Goal: Navigation & Orientation: Understand site structure

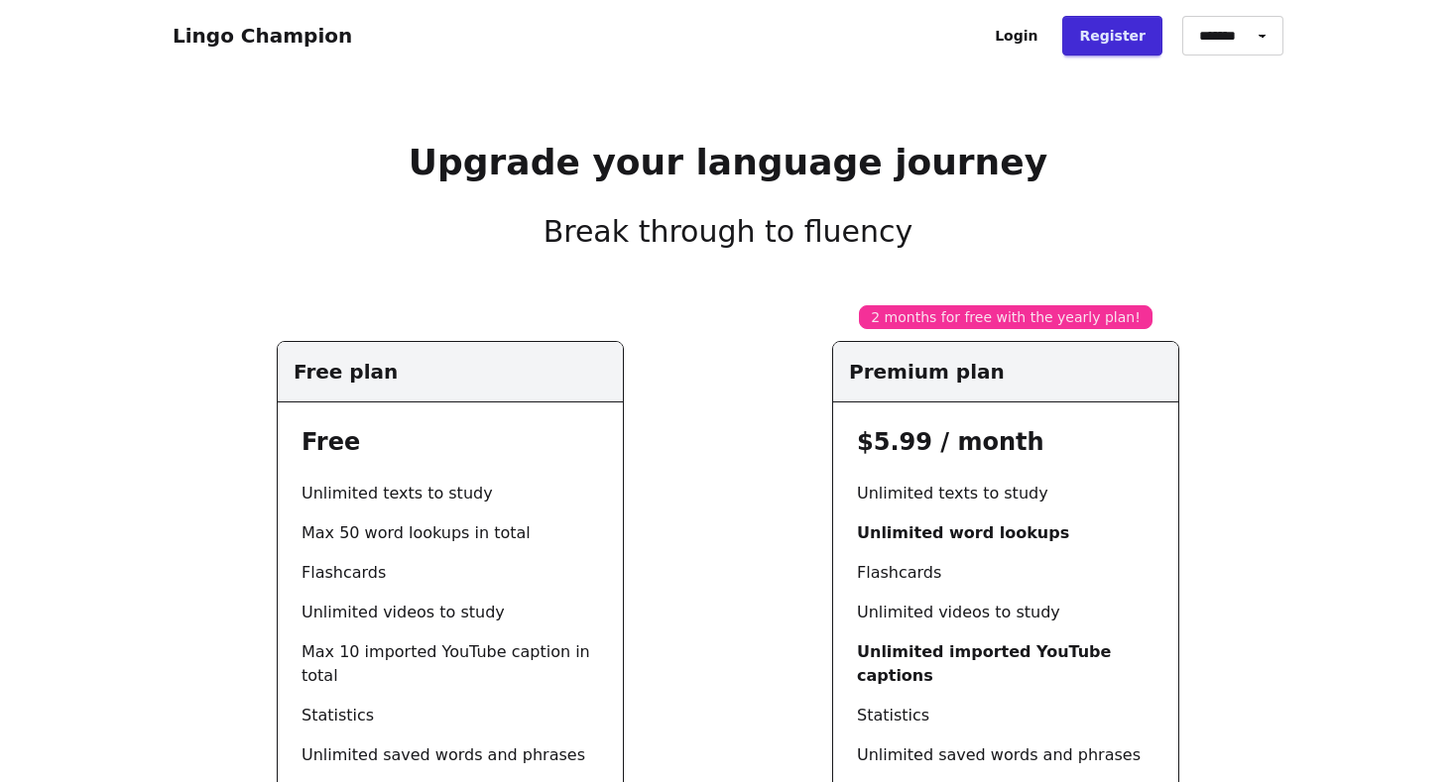
click at [281, 36] on link "Lingo Champion" at bounding box center [262, 36] width 179 height 24
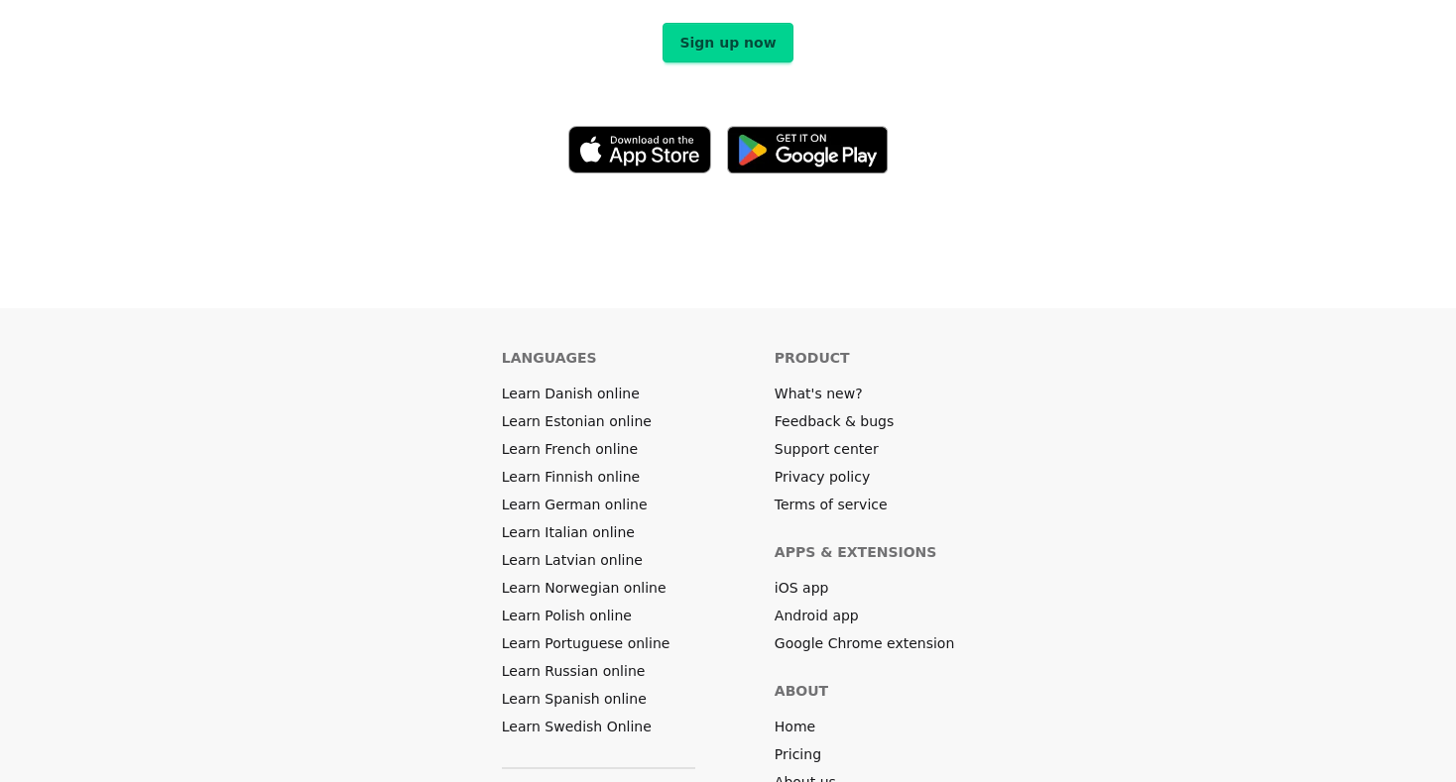
scroll to position [11018, 0]
click at [793, 746] on link "Pricing" at bounding box center [797, 756] width 47 height 20
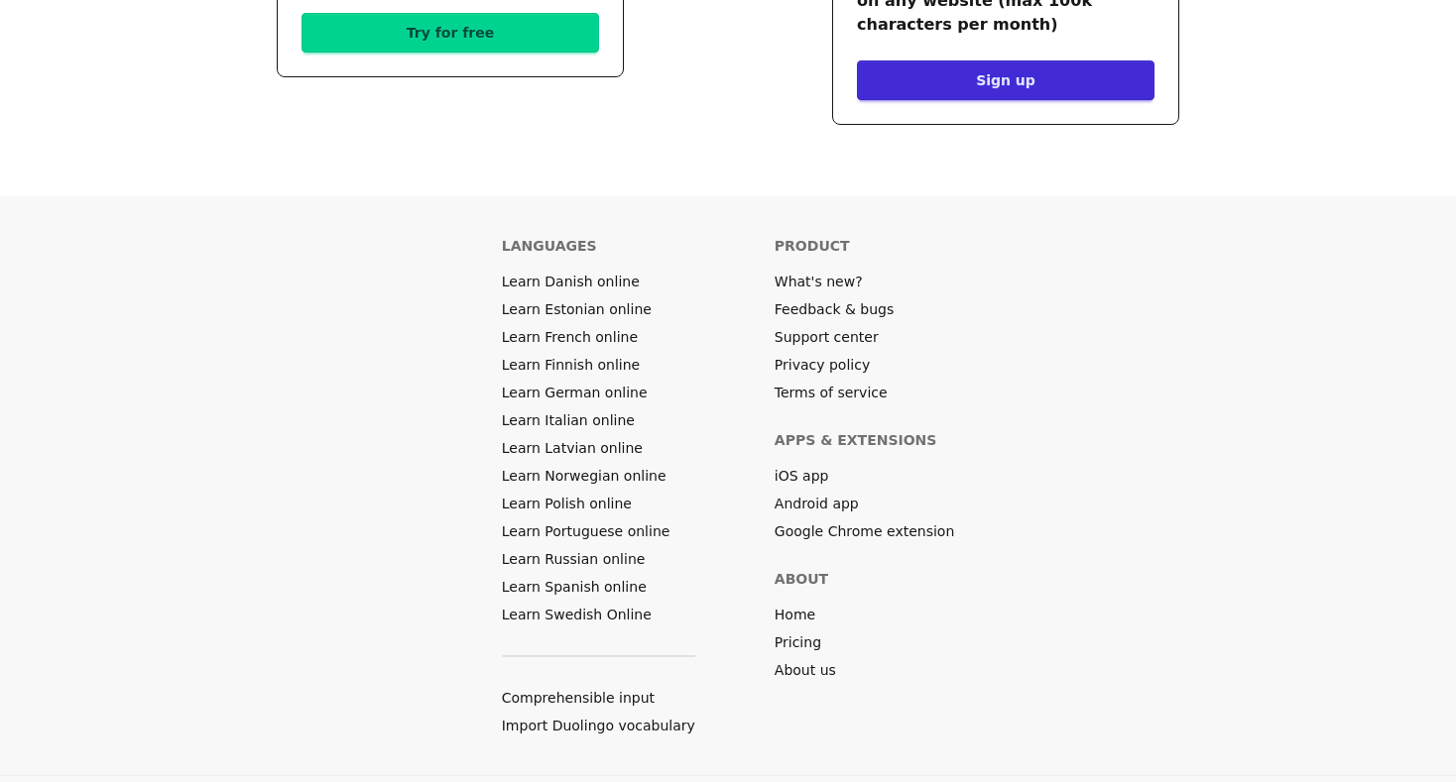
scroll to position [903, 0]
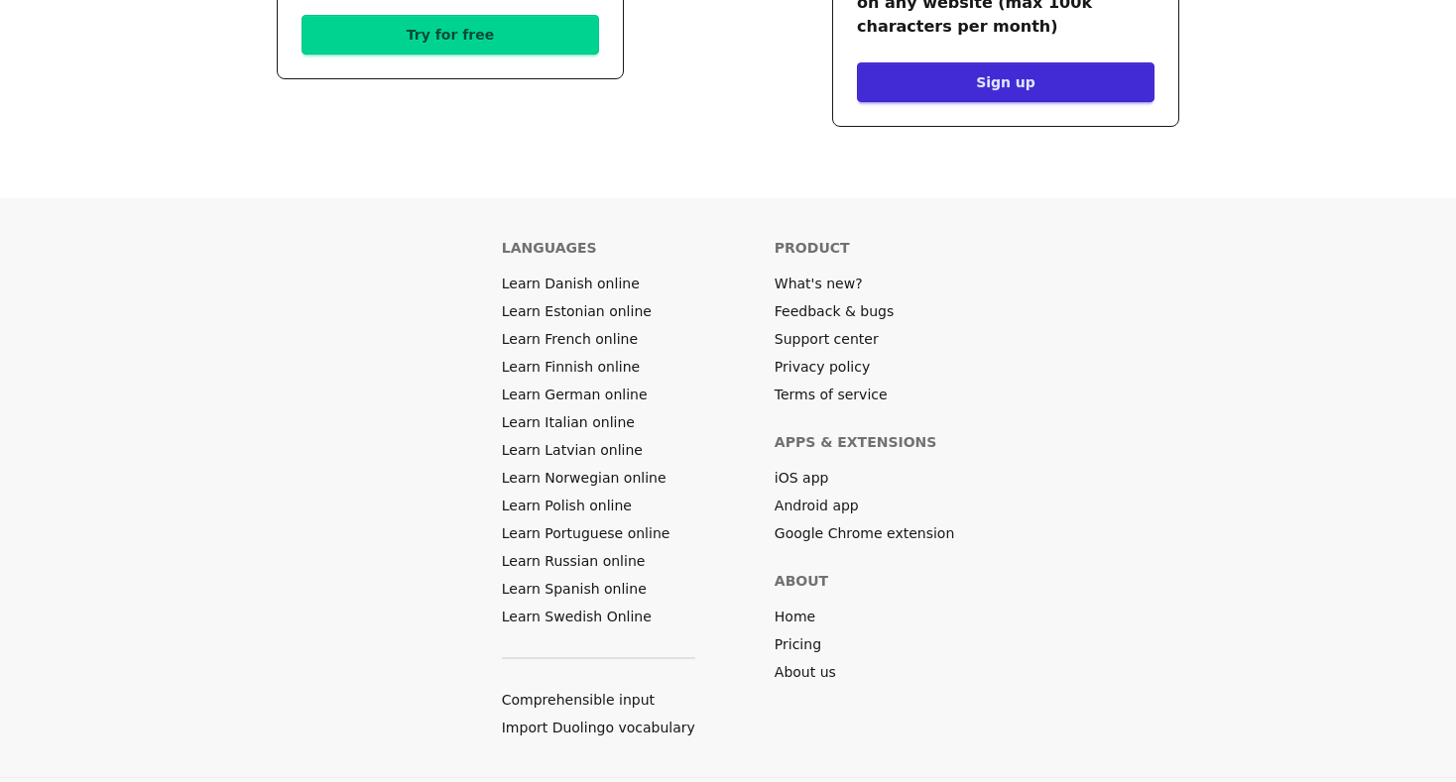
click at [833, 385] on link "Terms of service" at bounding box center [830, 395] width 113 height 20
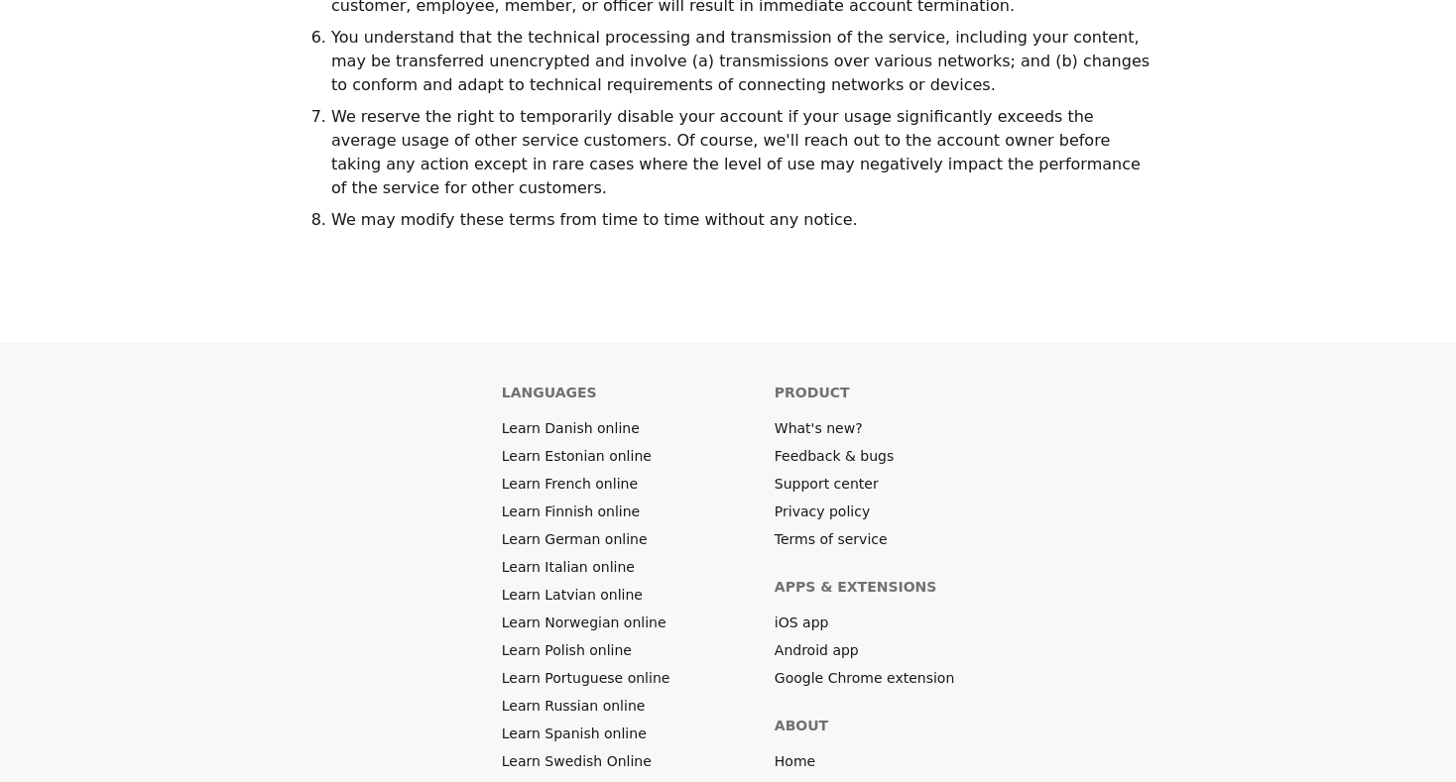
scroll to position [2128, 0]
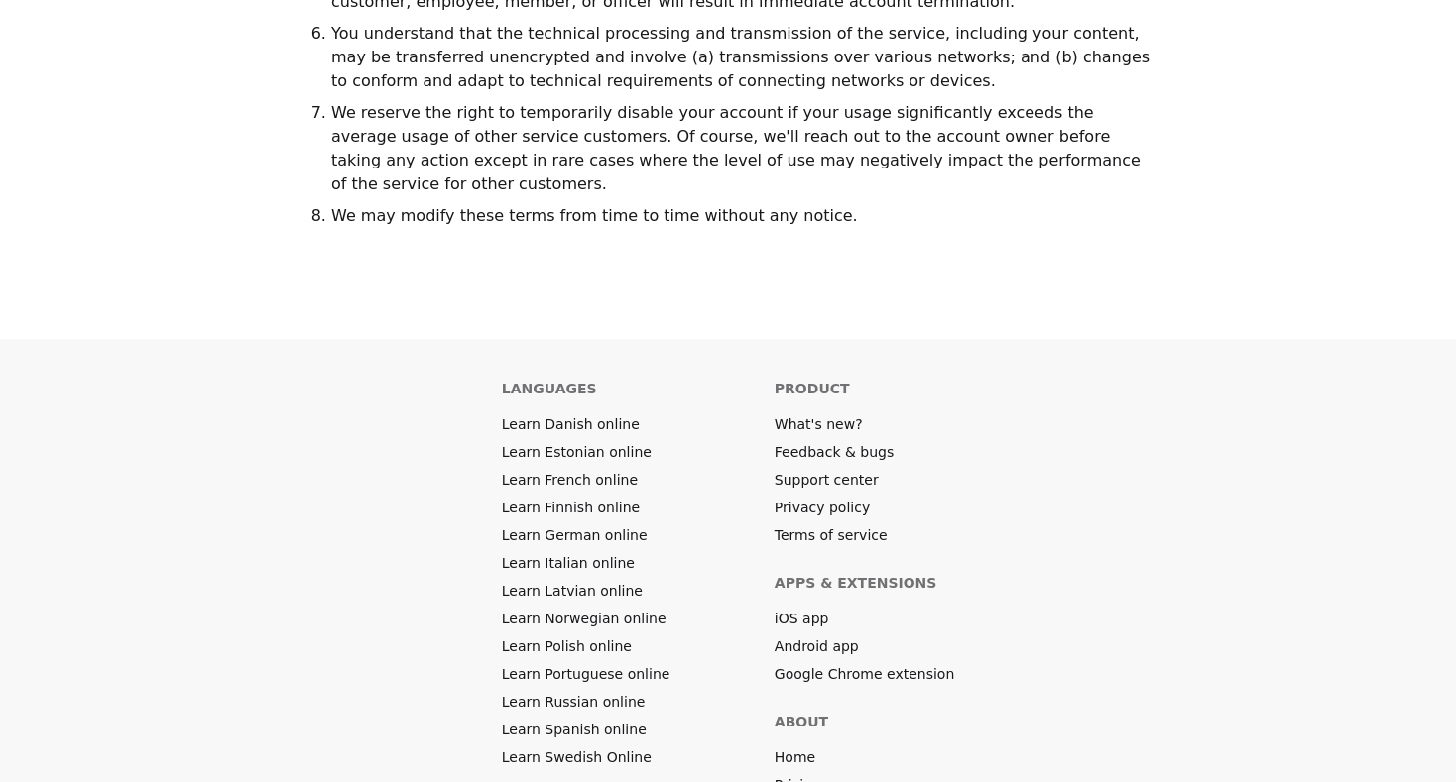
click at [830, 498] on link "Privacy policy" at bounding box center [821, 508] width 95 height 20
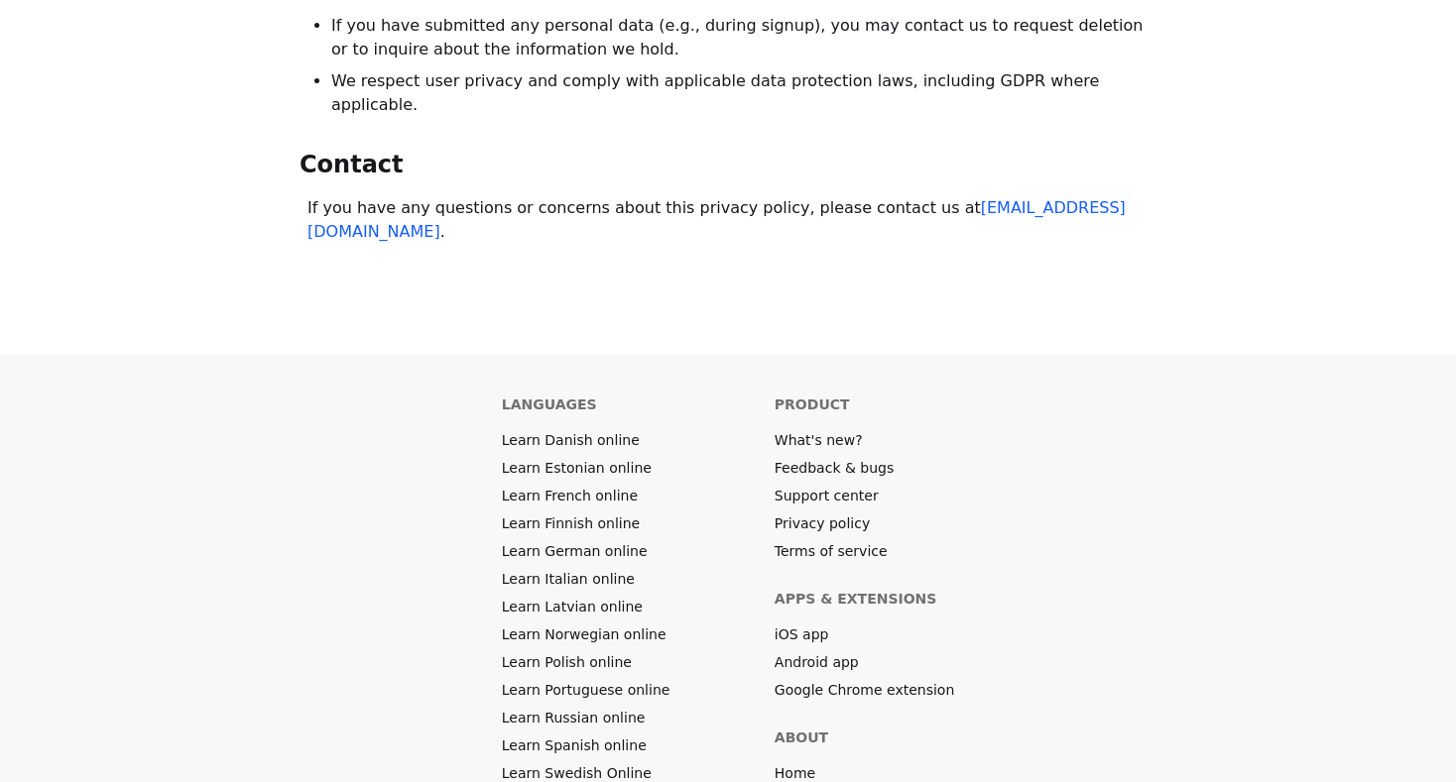
scroll to position [936, 0]
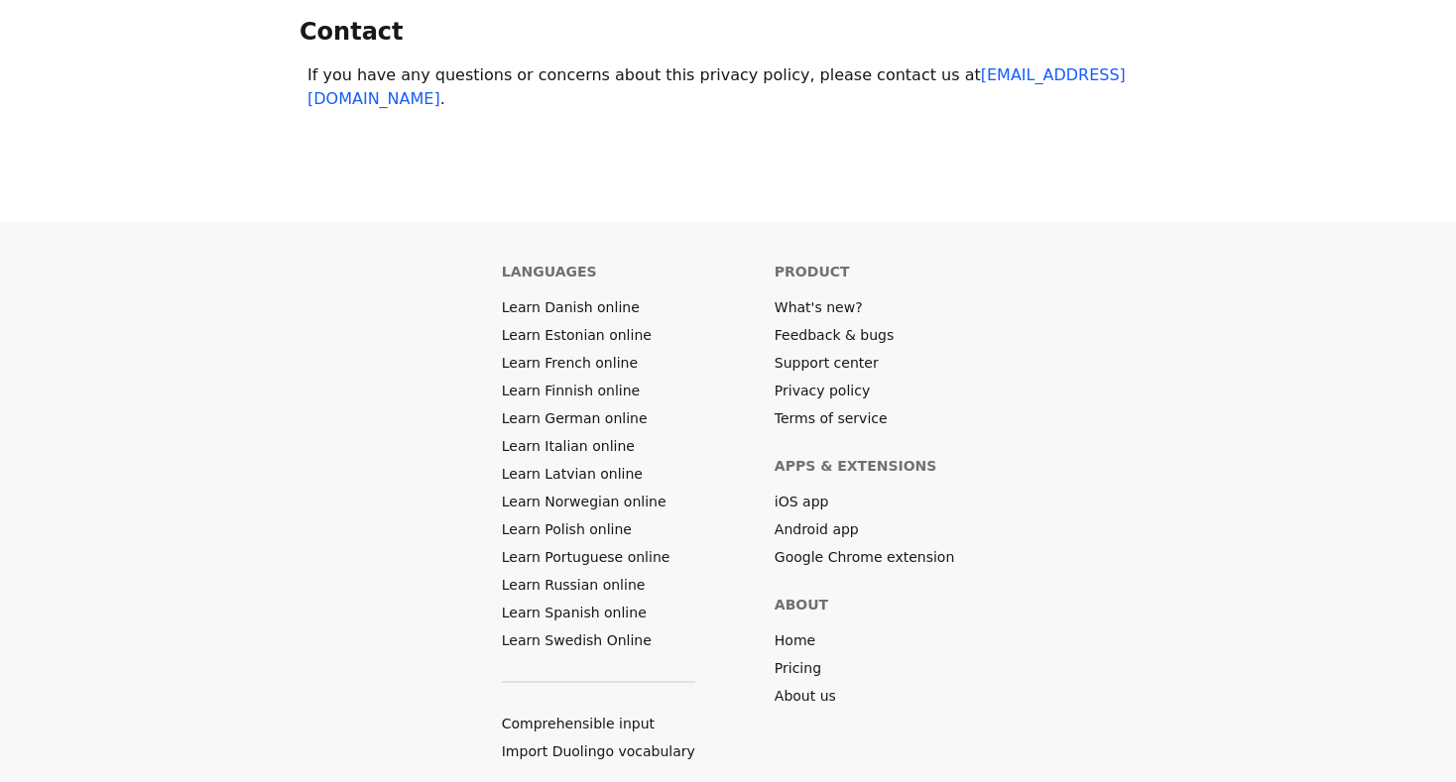
click at [835, 297] on link "What's new?" at bounding box center [818, 307] width 88 height 20
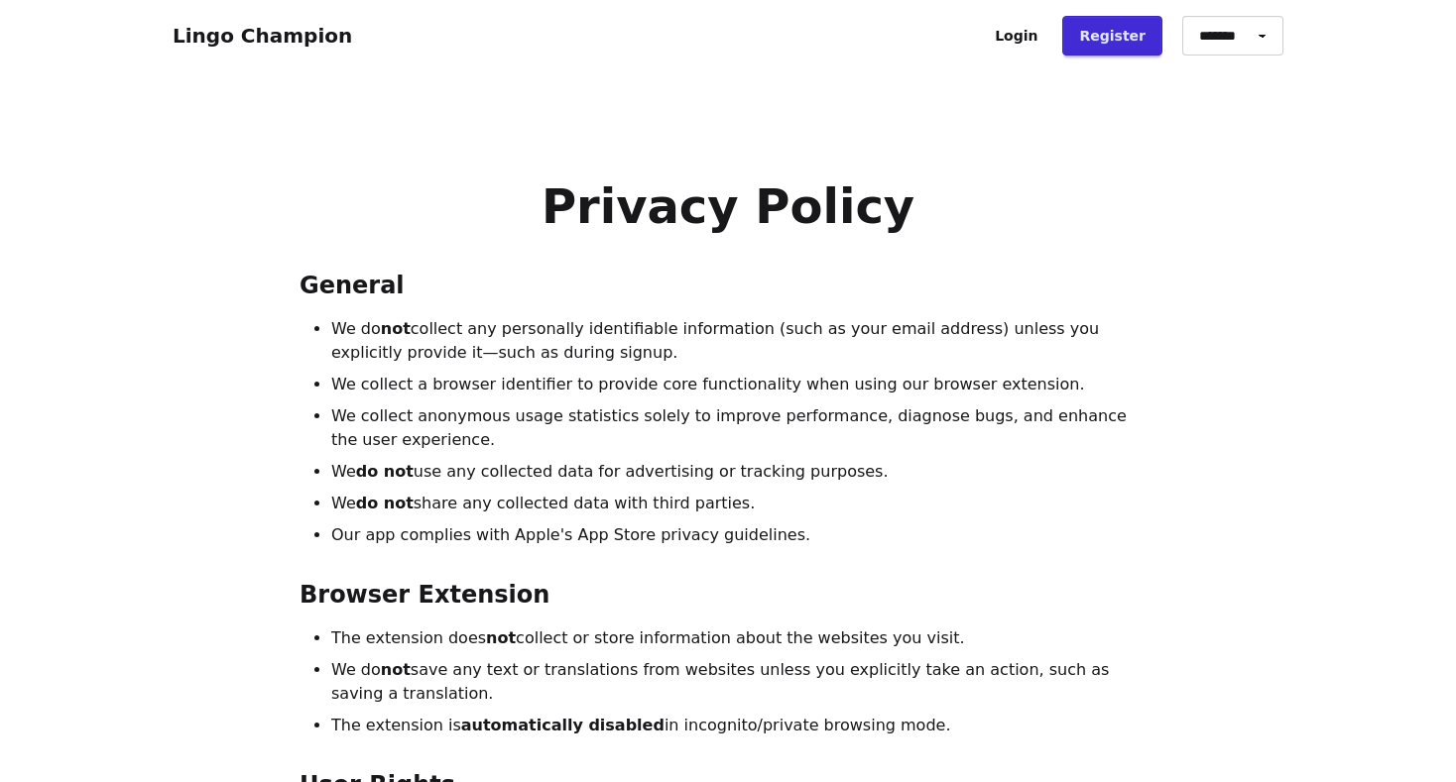
scroll to position [0, 0]
click at [256, 29] on link "Lingo Champion" at bounding box center [262, 36] width 179 height 24
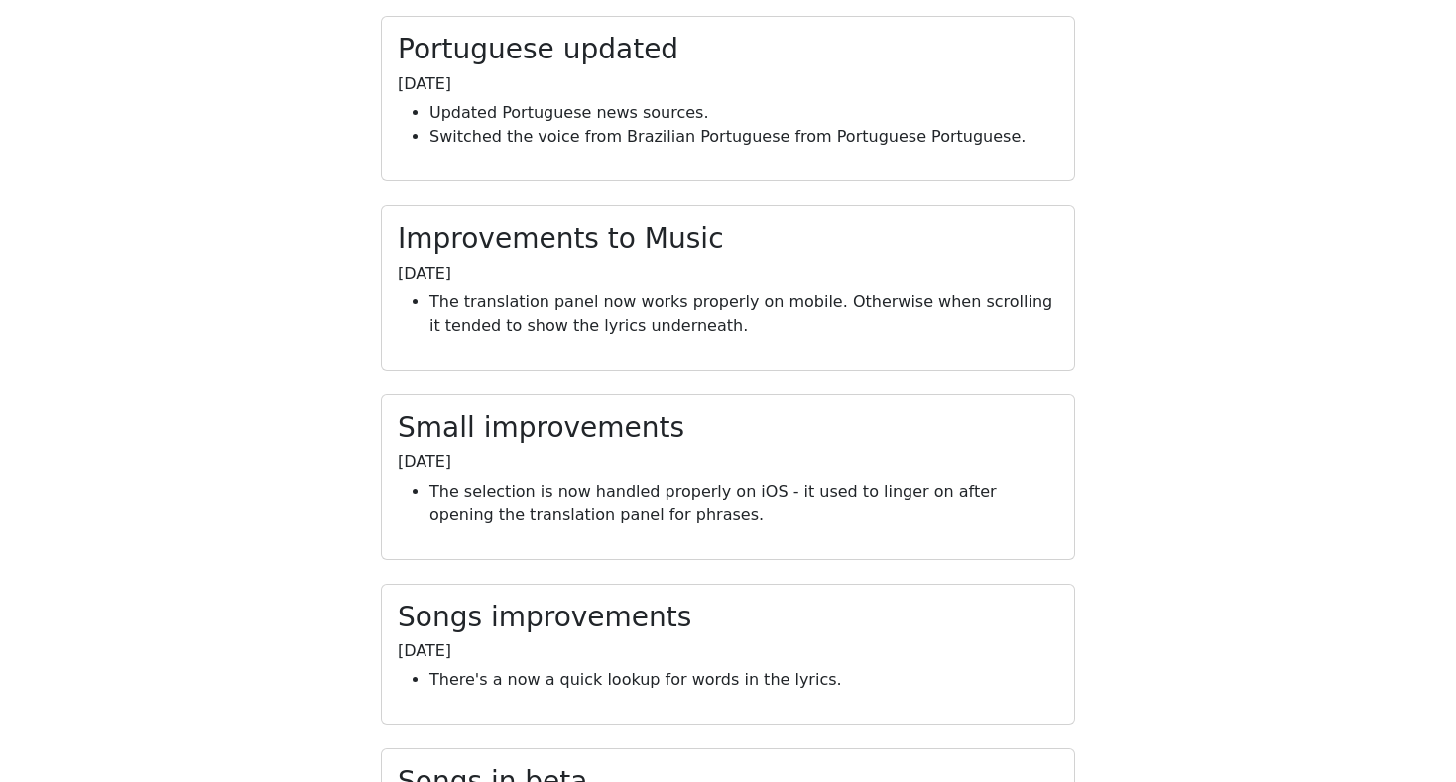
scroll to position [24154, 0]
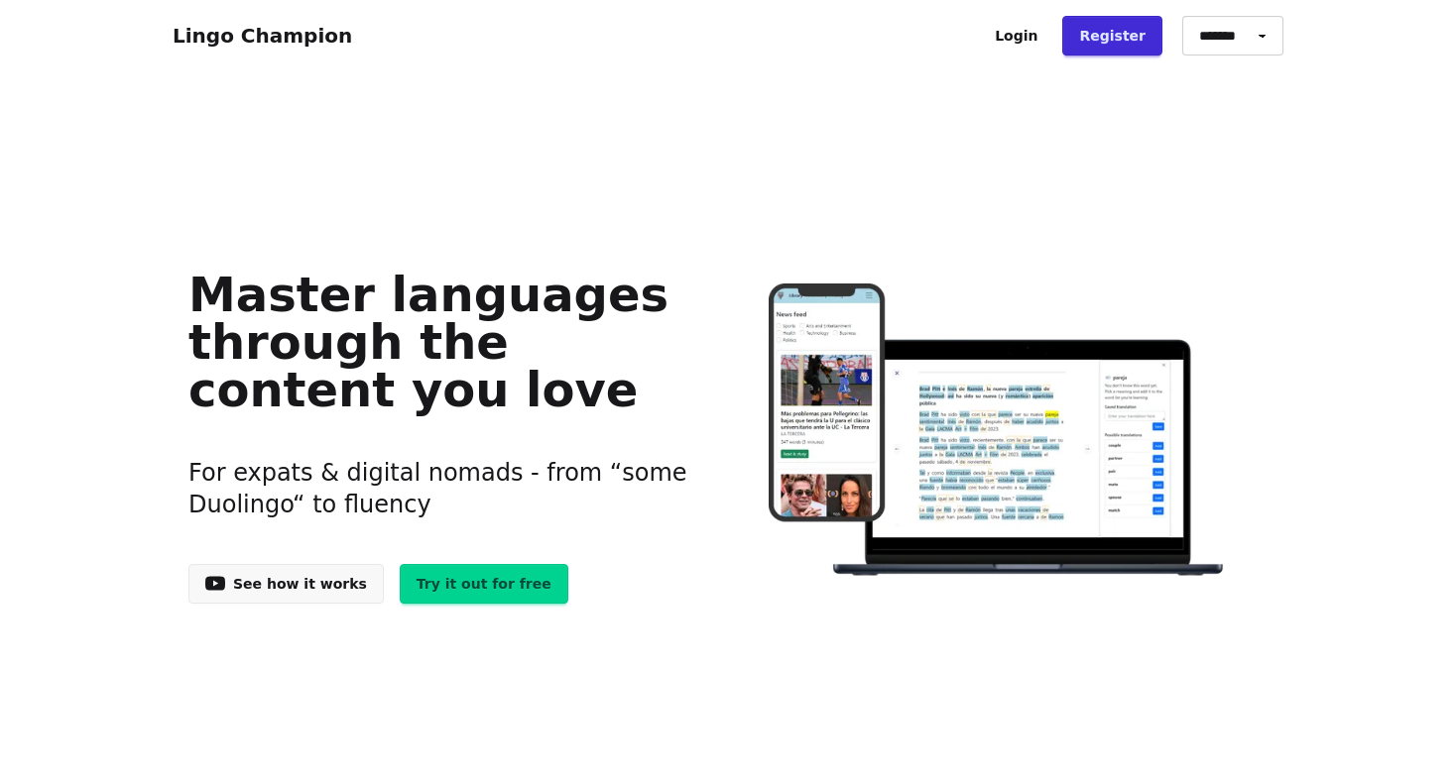
drag, startPoint x: 295, startPoint y: 29, endPoint x: 341, endPoint y: 19, distance: 46.7
click at [298, 29] on link "Lingo Champion" at bounding box center [262, 36] width 179 height 24
click at [265, 590] on link "See how it works" at bounding box center [285, 584] width 195 height 40
